Goal: Information Seeking & Learning: Learn about a topic

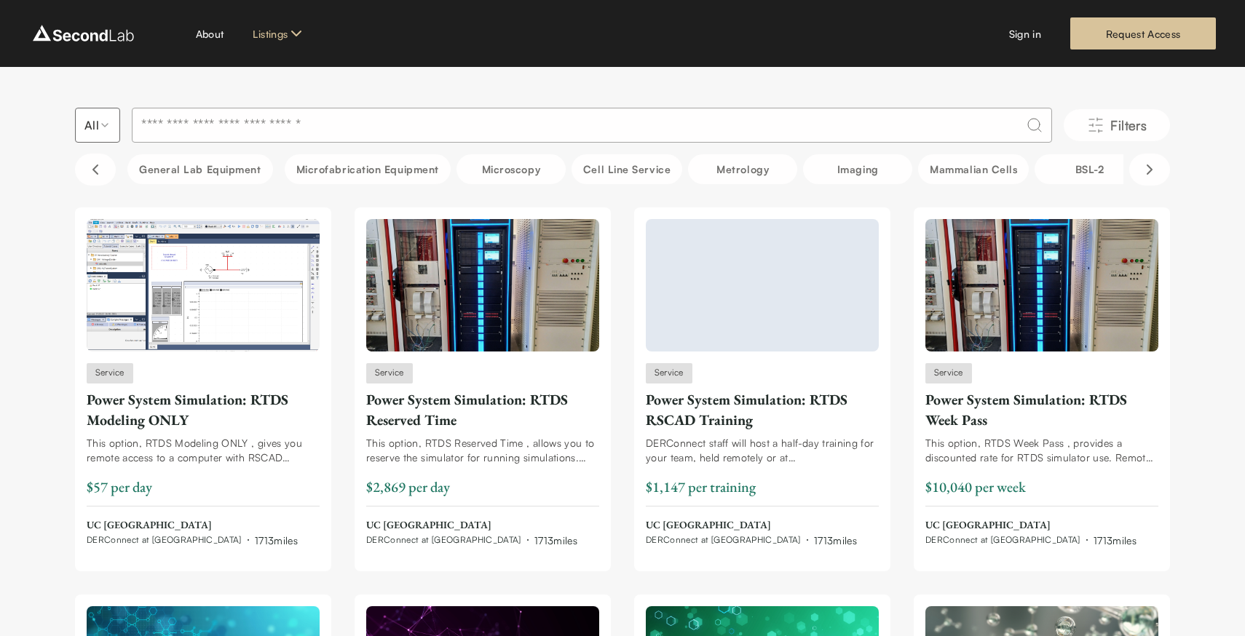
click at [285, 93] on link "Equipment" at bounding box center [283, 91] width 51 height 15
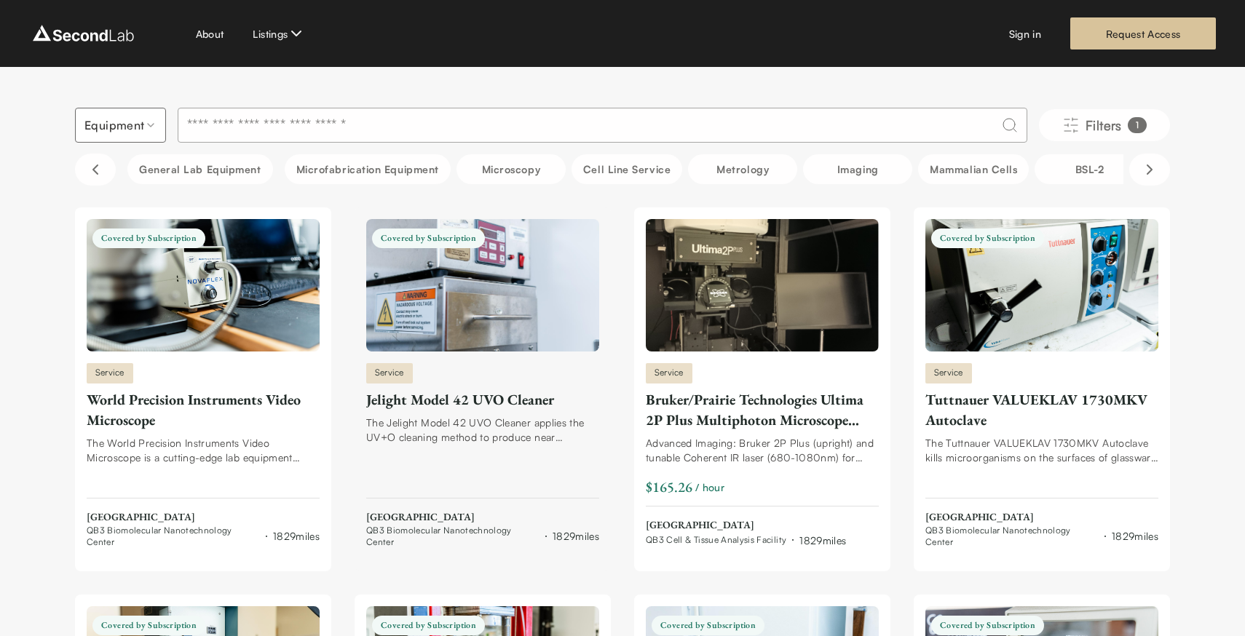
click at [521, 401] on div "Jelight Model 42 UVO Cleaner" at bounding box center [482, 399] width 233 height 20
click at [727, 402] on div "Bruker/Prairie Technologies Ultima 2P Plus Multiphoton Microscope System" at bounding box center [762, 409] width 233 height 41
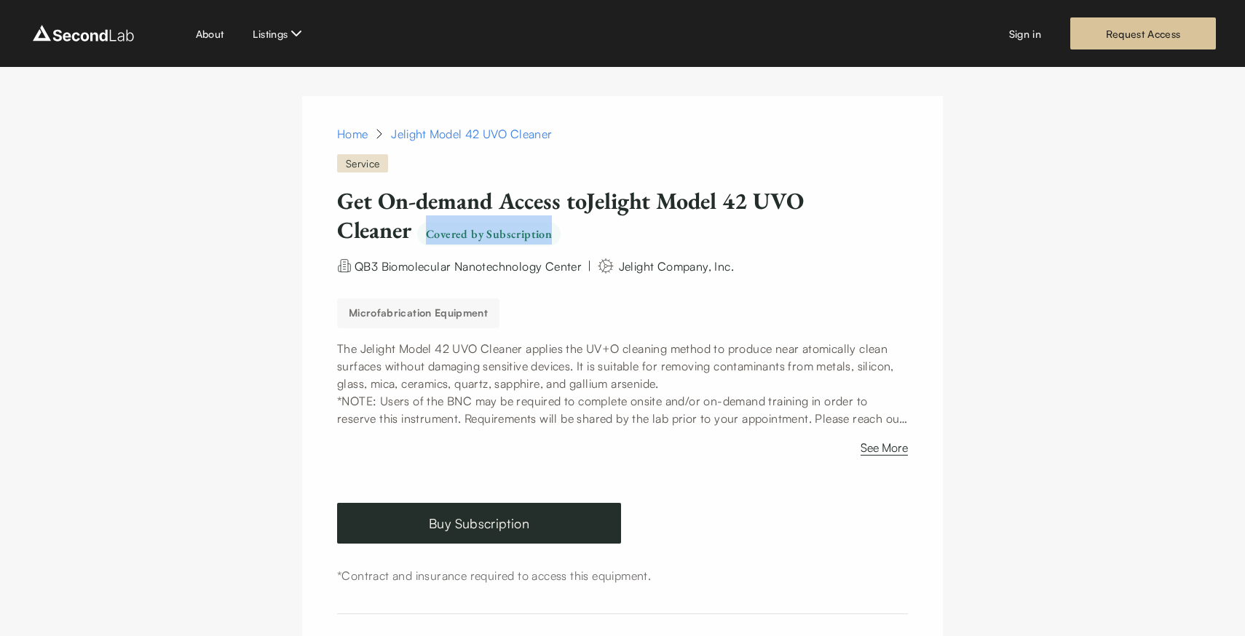
drag, startPoint x: 427, startPoint y: 236, endPoint x: 549, endPoint y: 235, distance: 121.5
click at [549, 235] on span "Covered by Subscription" at bounding box center [488, 234] width 143 height 24
click at [448, 528] on link "Buy Subscription" at bounding box center [479, 523] width 284 height 41
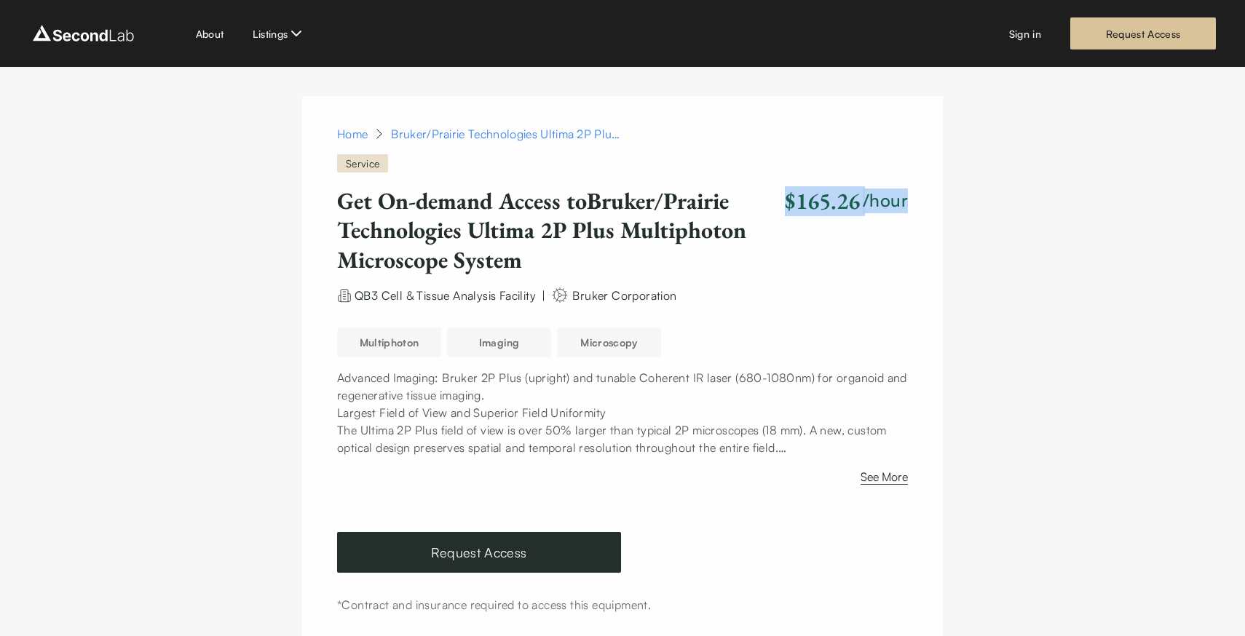
click at [907, 202] on div "$165.26 /hour" at bounding box center [846, 200] width 123 height 29
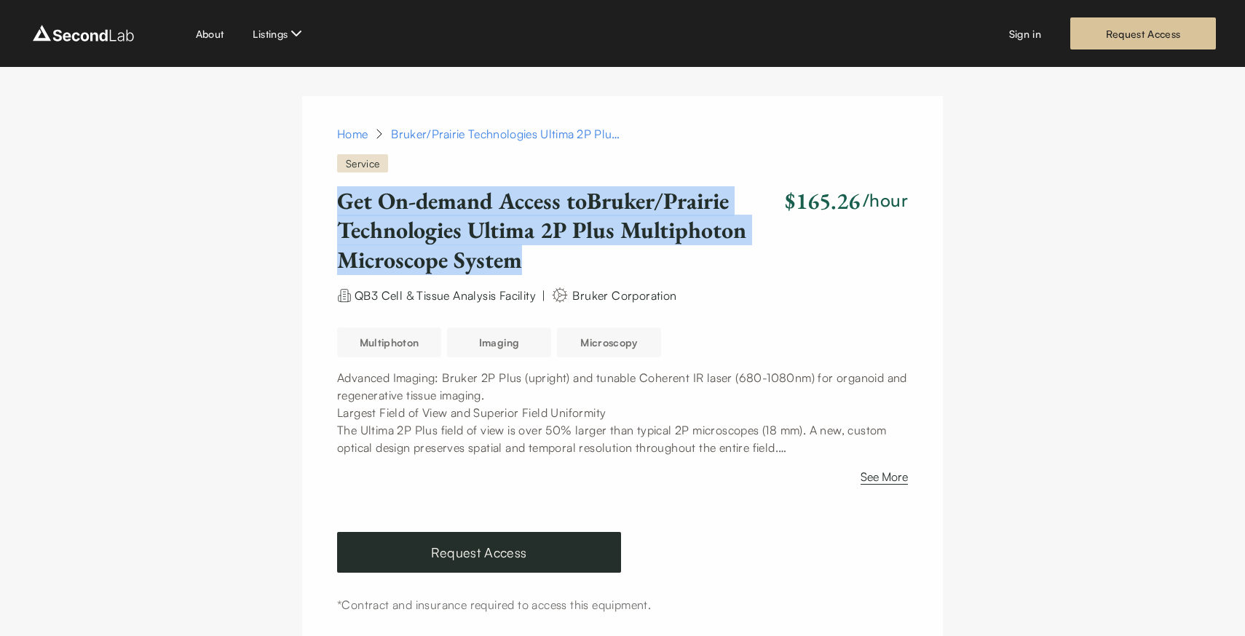
drag, startPoint x: 338, startPoint y: 202, endPoint x: 528, endPoint y: 257, distance: 197.6
click at [528, 257] on h1 "Get On-demand Access to Bruker/Prairie Technologies Ultima 2P Plus Multiphoton …" at bounding box center [558, 230] width 442 height 88
click at [339, 428] on p "The Ultima 2P Plus field of view is over 50% larger than typical 2P microscopes…" at bounding box center [622, 438] width 571 height 35
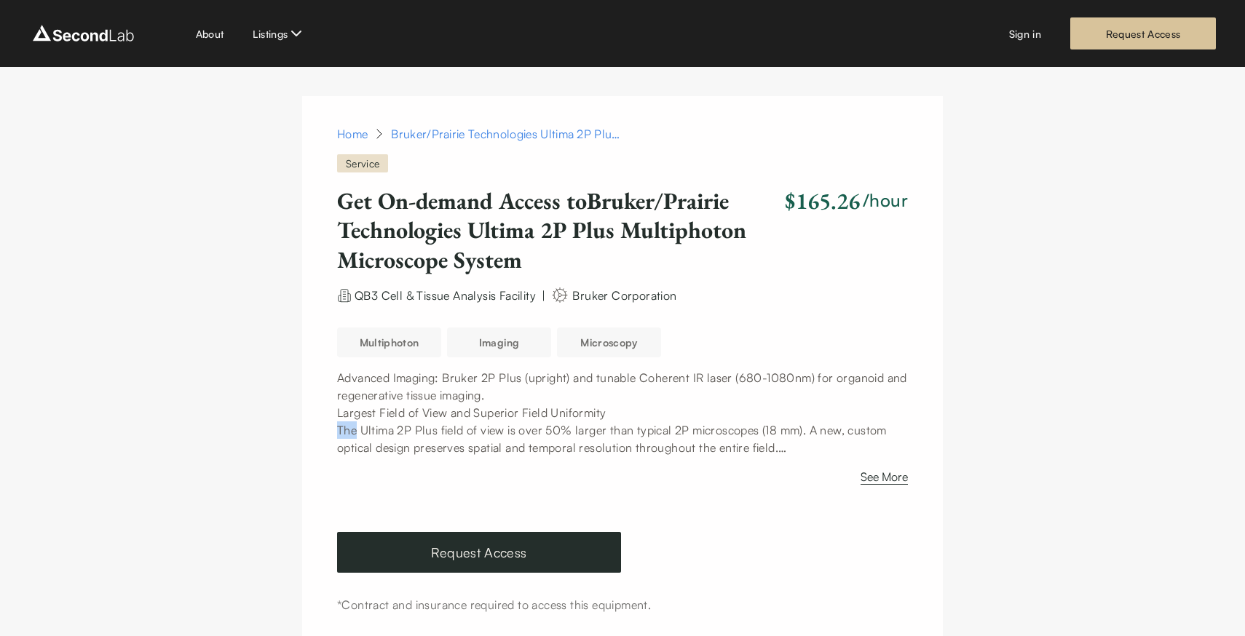
click at [339, 428] on p "The Ultima 2P Plus field of view is over 50% larger than typical 2P microscopes…" at bounding box center [622, 438] width 571 height 35
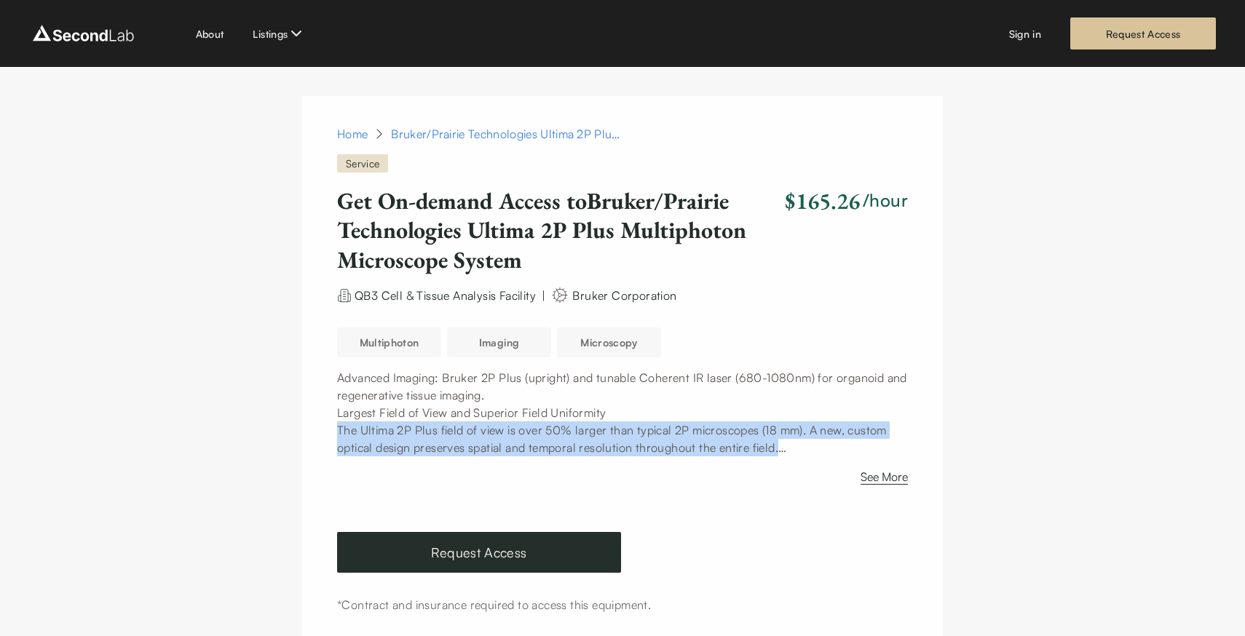
click at [339, 428] on p "The Ultima 2P Plus field of view is over 50% larger than typical 2P microscopes…" at bounding box center [622, 438] width 571 height 35
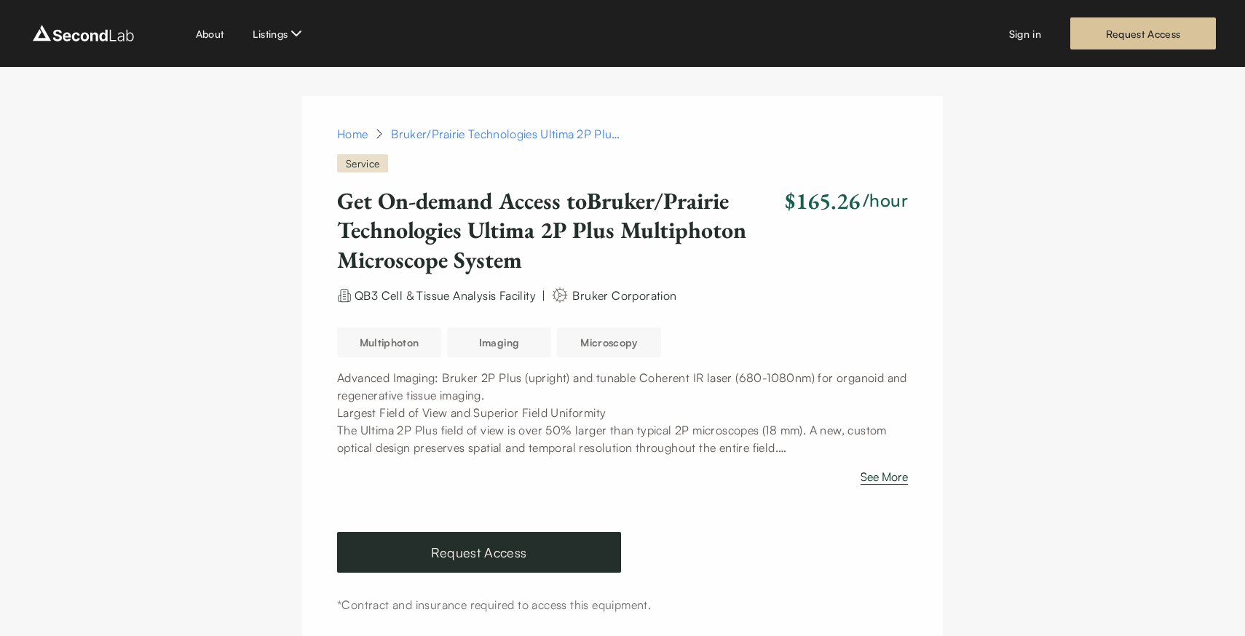
click at [897, 480] on button "See More" at bounding box center [883, 479] width 47 height 23
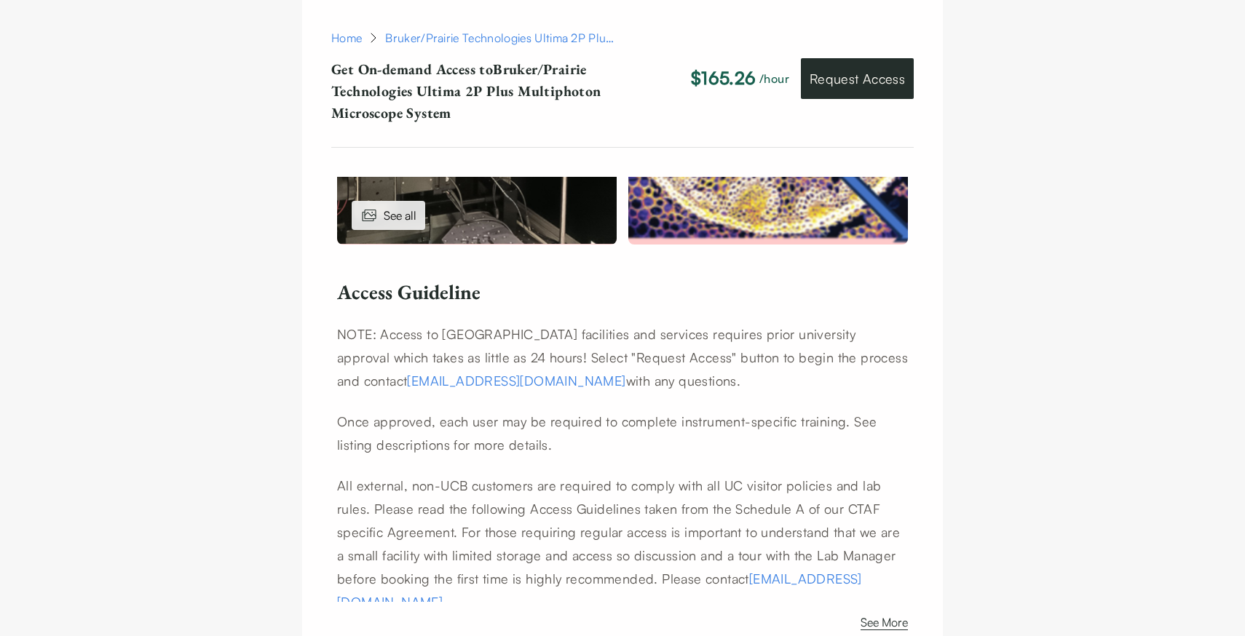
scroll to position [892, 0]
click at [571, 421] on p "Once approved, each user may be required to complete instrument-specific traini…" at bounding box center [622, 432] width 571 height 47
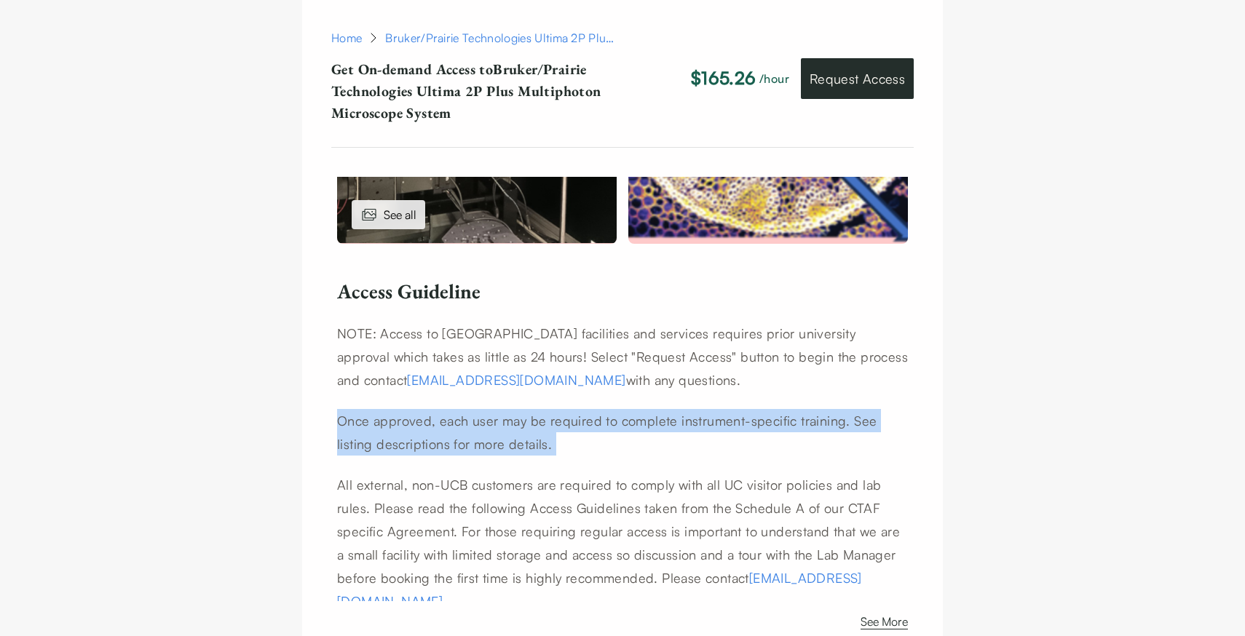
click at [571, 421] on p "Once approved, each user may be required to complete instrument-specific traini…" at bounding box center [622, 432] width 571 height 47
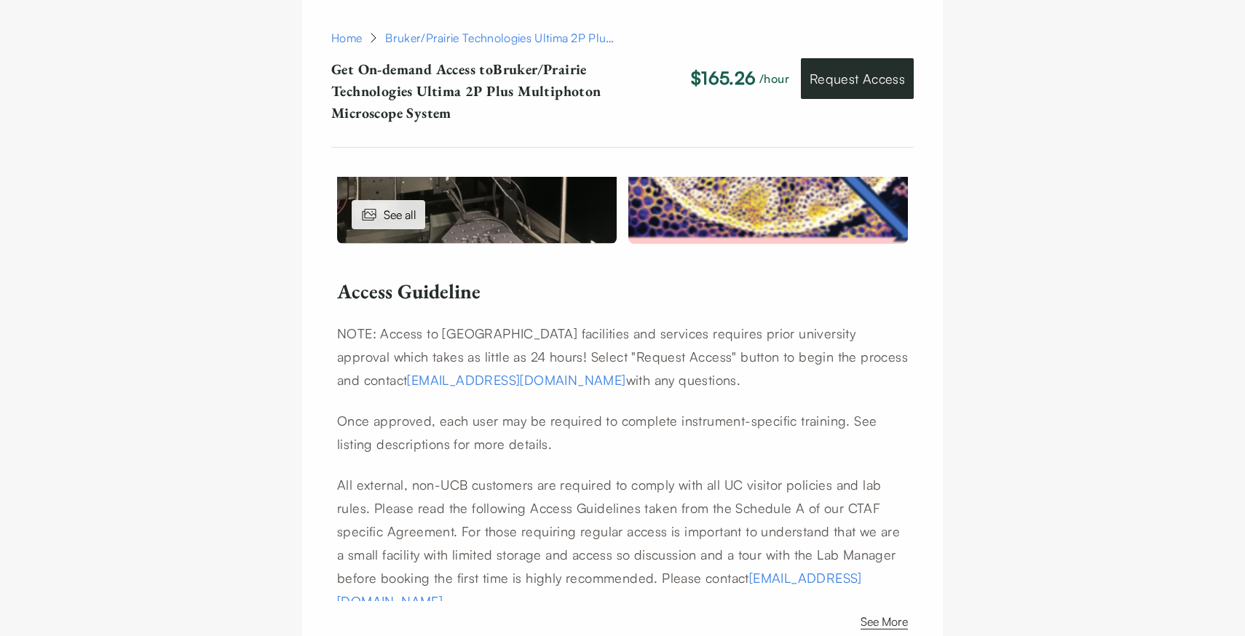
click at [575, 488] on p "All external, non-UCB customers are required to comply with all UC visitor poli…" at bounding box center [622, 543] width 571 height 140
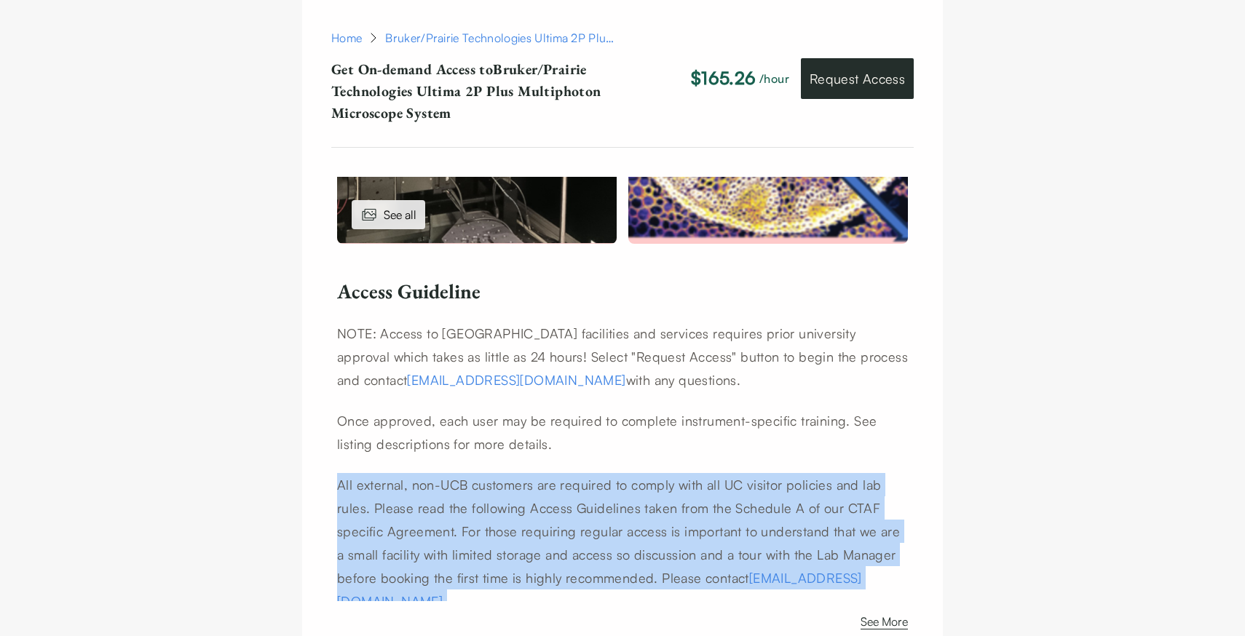
click at [575, 488] on p "All external, non-UCB customers are required to comply with all UC visitor poli…" at bounding box center [622, 543] width 571 height 140
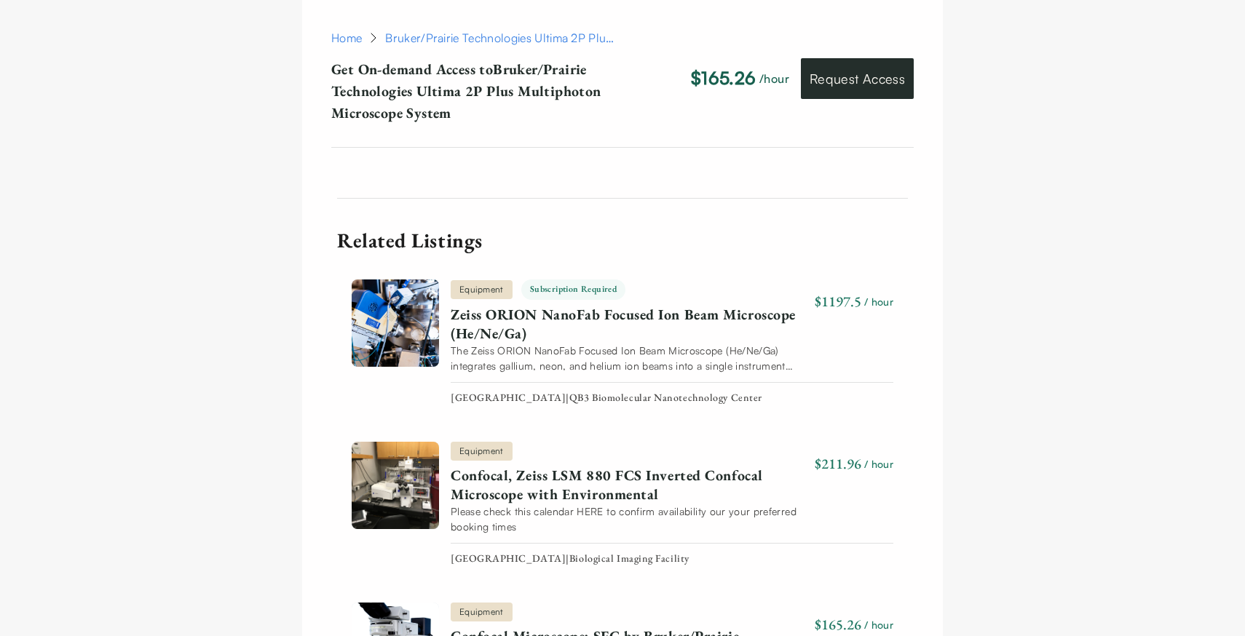
scroll to position [2490, 0]
